Goal: Register for event/course

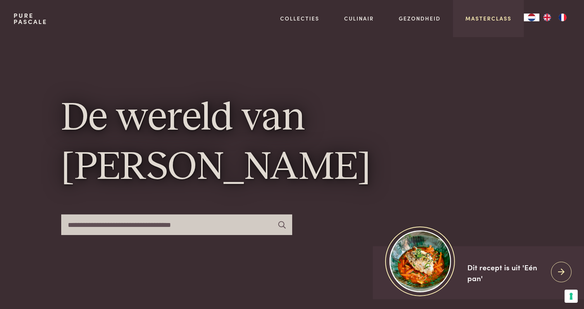
click at [494, 16] on link "Masterclass" at bounding box center [488, 18] width 46 height 8
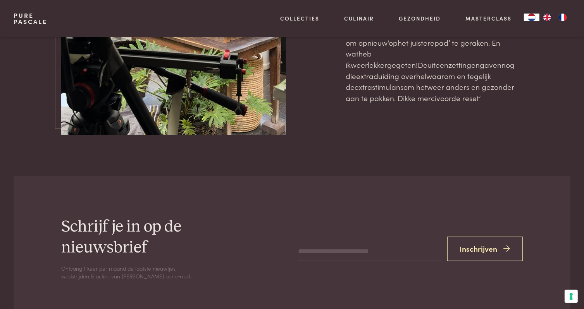
scroll to position [2479, 0]
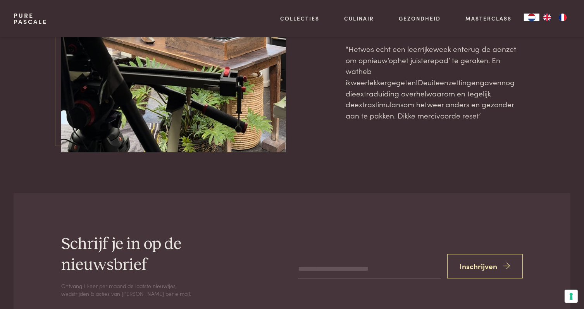
click at [378, 260] on input "email" at bounding box center [369, 269] width 143 height 19
type input "**********"
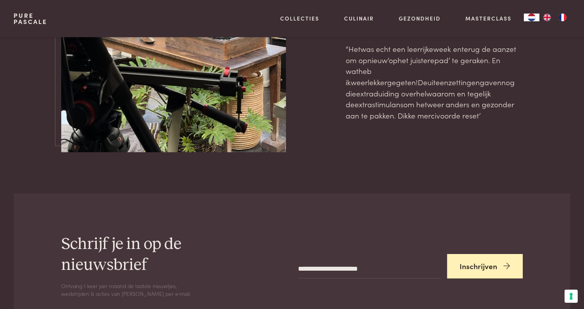
click at [475, 254] on button "Inschrijven" at bounding box center [485, 266] width 76 height 24
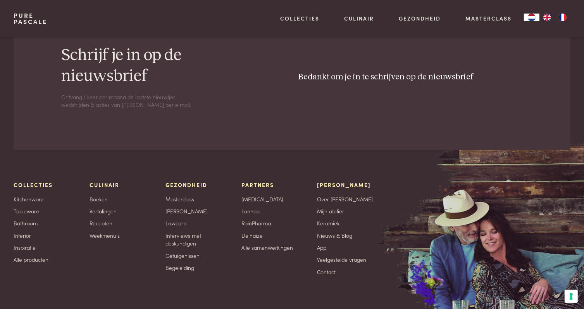
scroll to position [2703, 0]
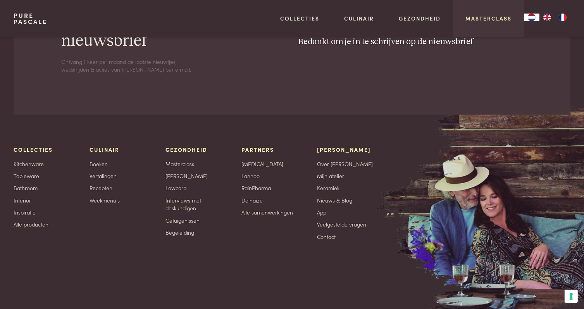
click at [478, 21] on link "Masterclass" at bounding box center [488, 18] width 46 height 8
click at [478, 19] on link "Masterclass" at bounding box center [488, 18] width 46 height 8
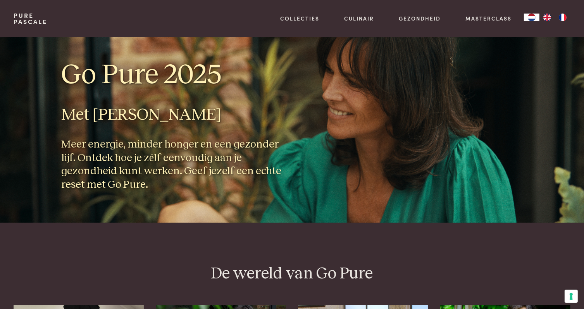
click at [313, 110] on div "Go Pure 2025 Met [PERSON_NAME] Meer energie, minder honger en een gezonder lijf…" at bounding box center [292, 130] width 556 height 186
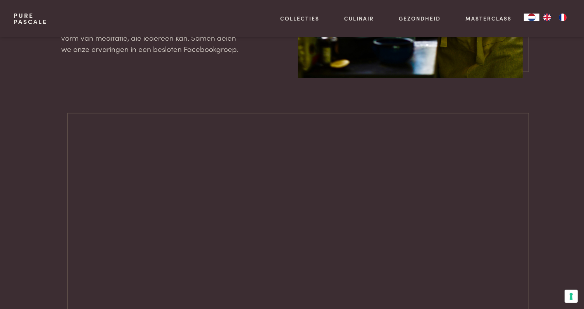
scroll to position [1007, 0]
